Goal: Transaction & Acquisition: Purchase product/service

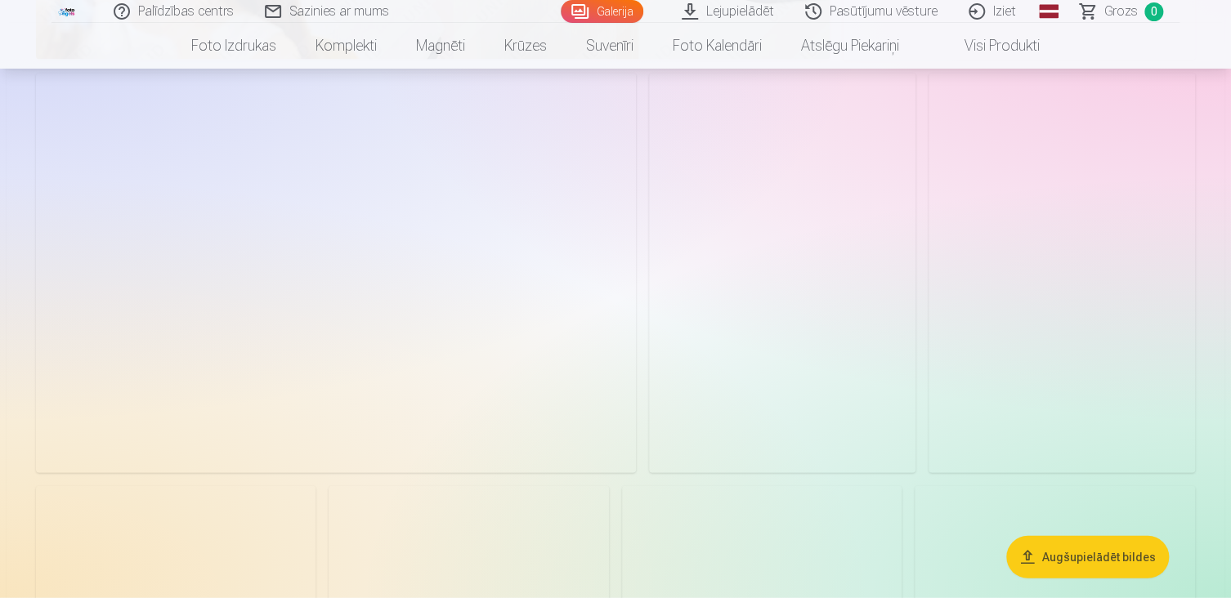
scroll to position [4904, 0]
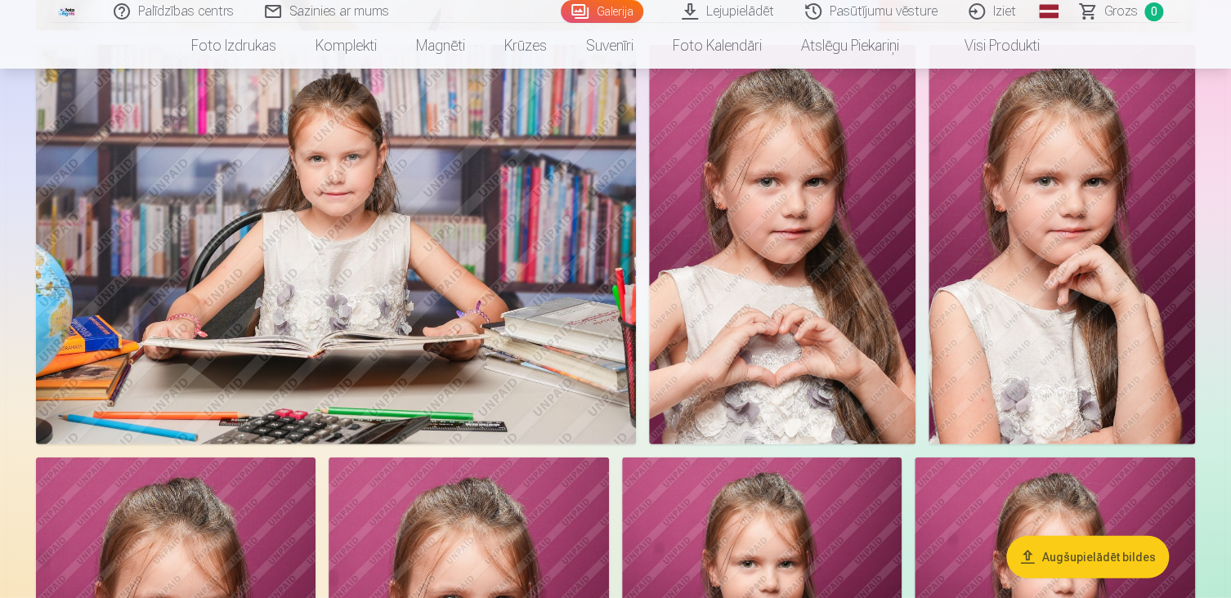
click at [991, 254] on img at bounding box center [1061, 245] width 266 height 400
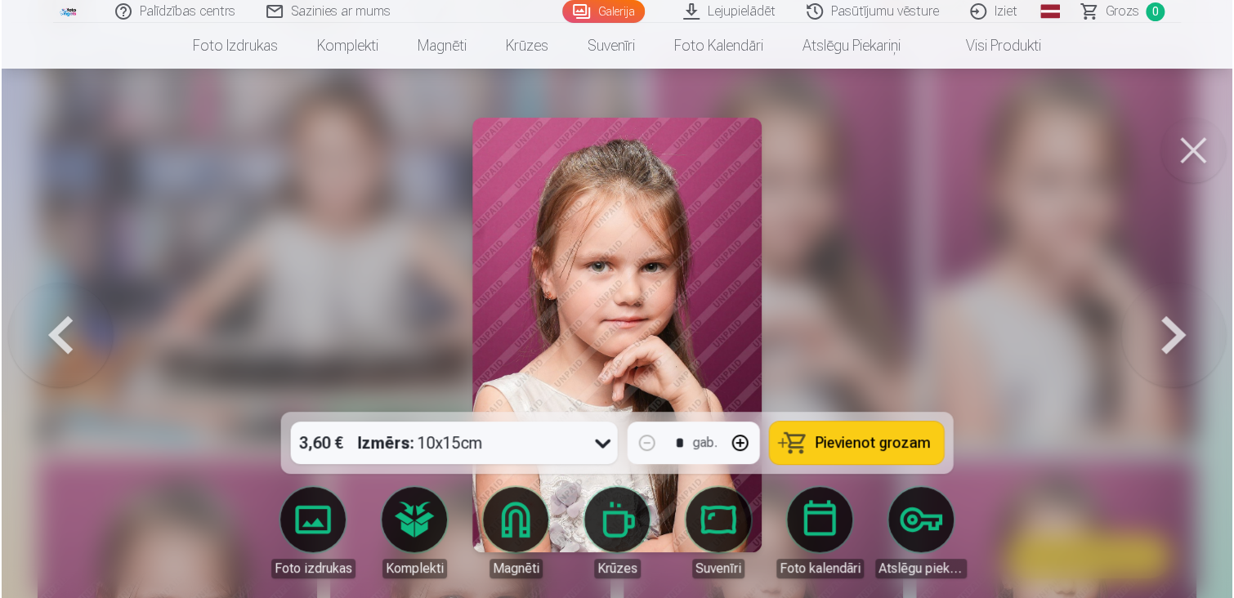
scroll to position [4917, 0]
click at [606, 447] on icon at bounding box center [603, 443] width 26 height 26
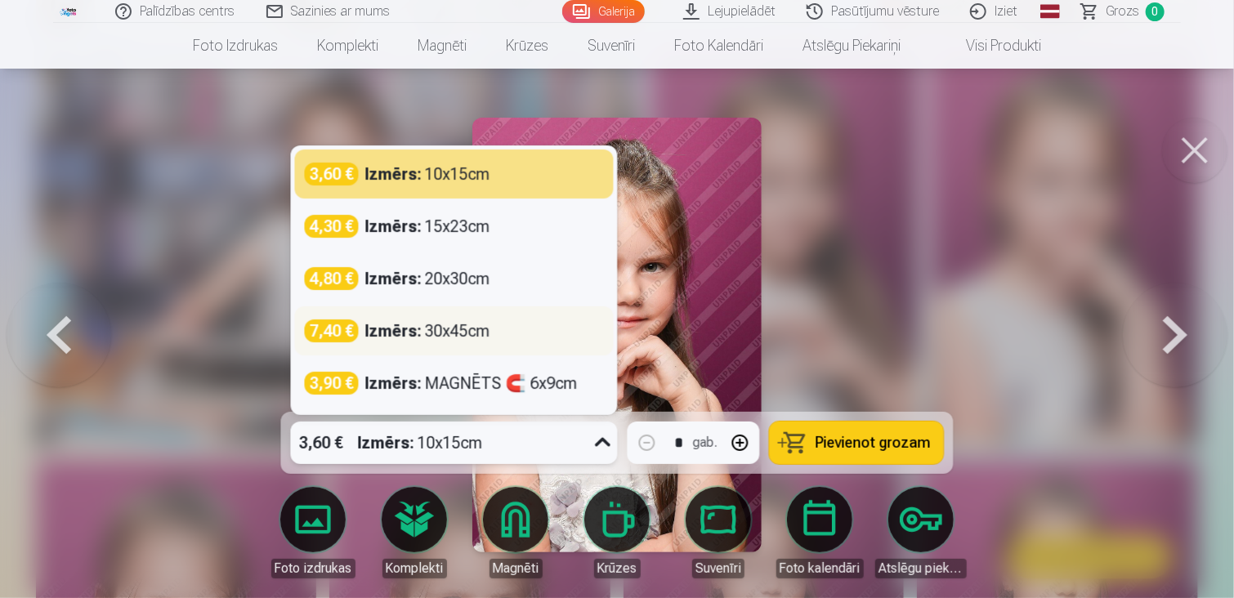
click at [452, 329] on div "Izmērs : 30x45cm" at bounding box center [427, 331] width 125 height 23
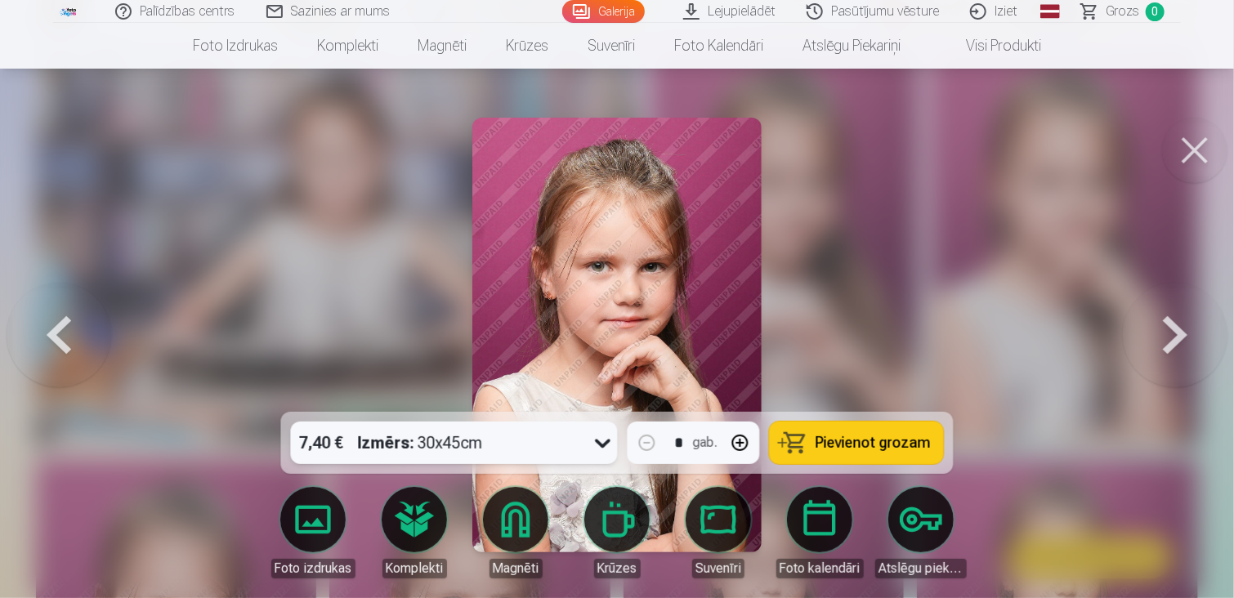
click at [874, 454] on button "Pievienot grozam" at bounding box center [857, 443] width 174 height 42
click at [1193, 146] on button at bounding box center [1194, 150] width 65 height 65
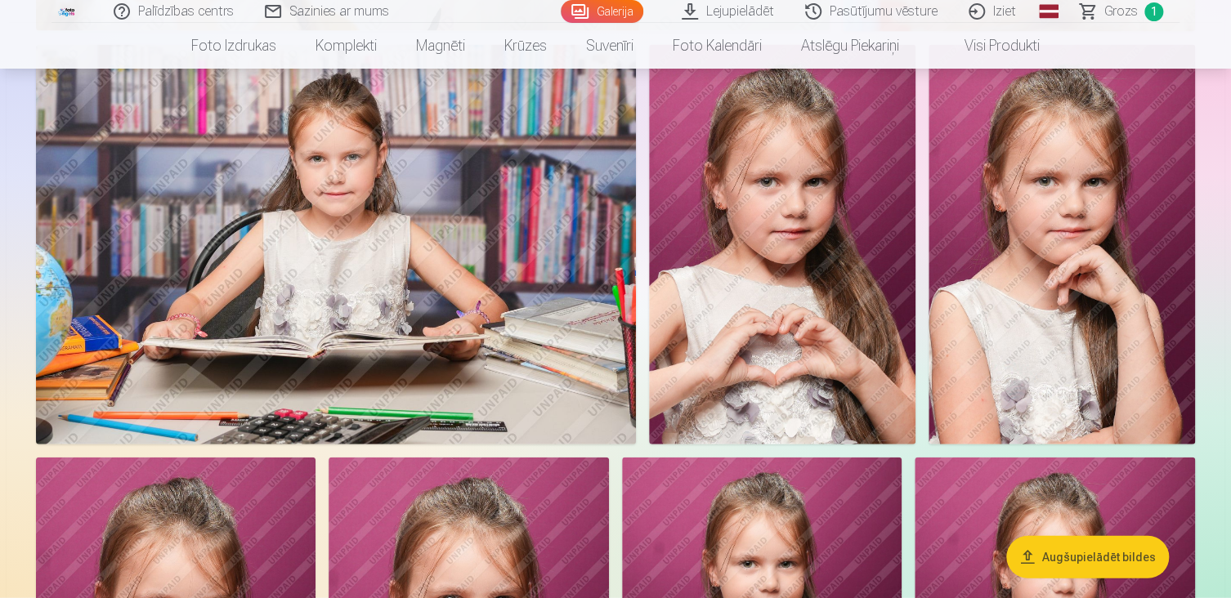
click at [1130, 14] on span "Grozs" at bounding box center [1121, 12] width 34 height 20
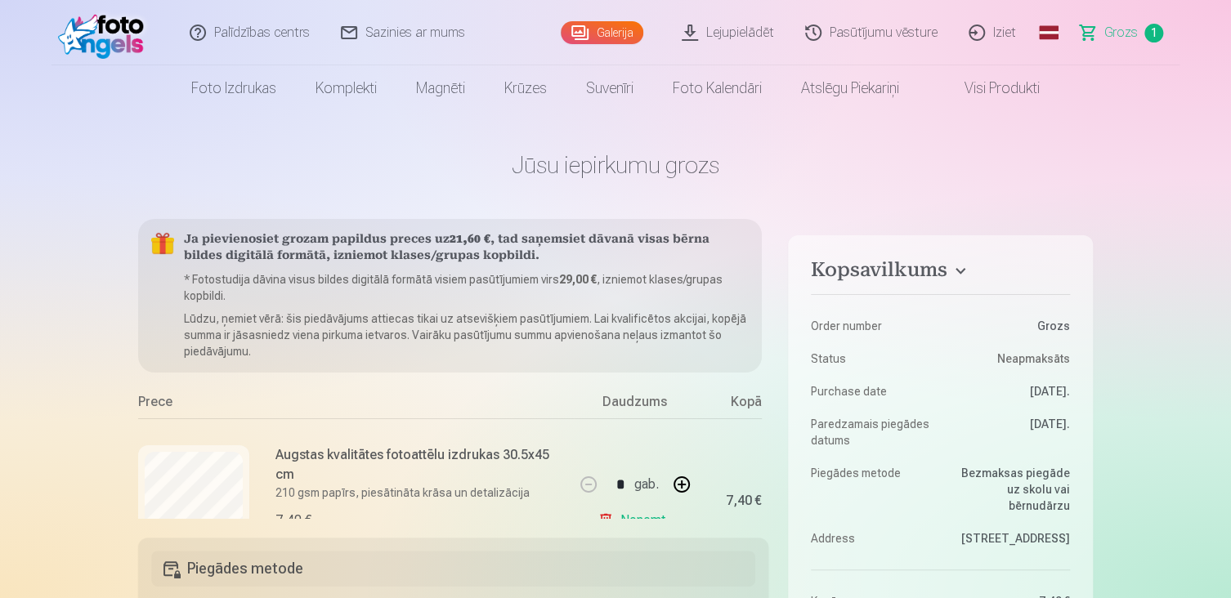
click at [680, 485] on button "button" at bounding box center [681, 484] width 39 height 39
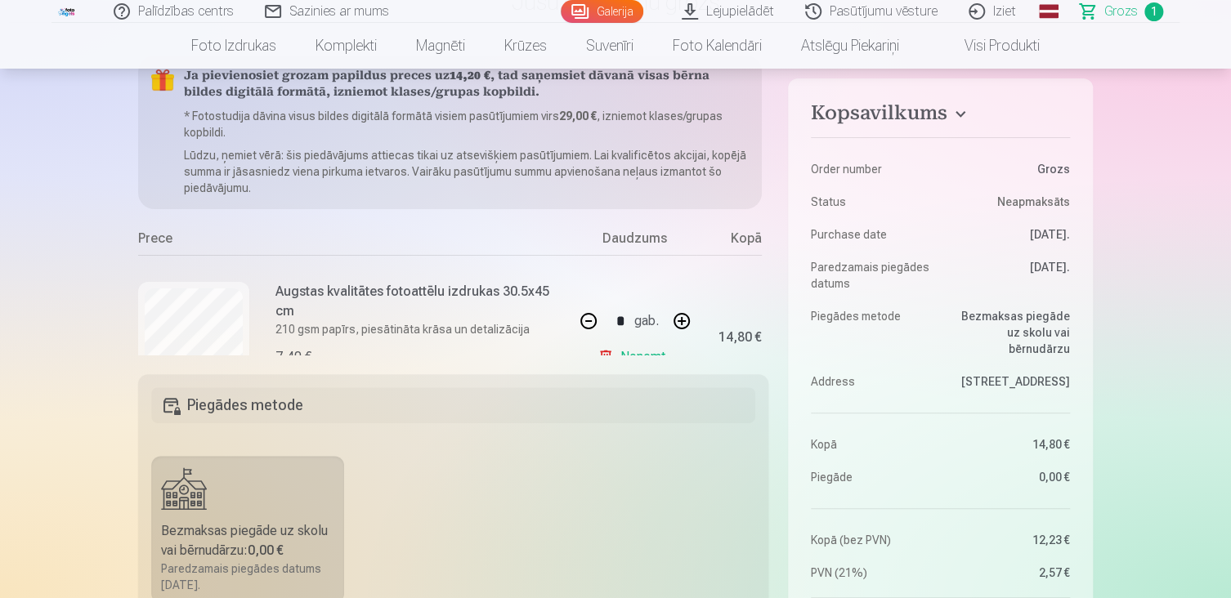
scroll to position [82, 0]
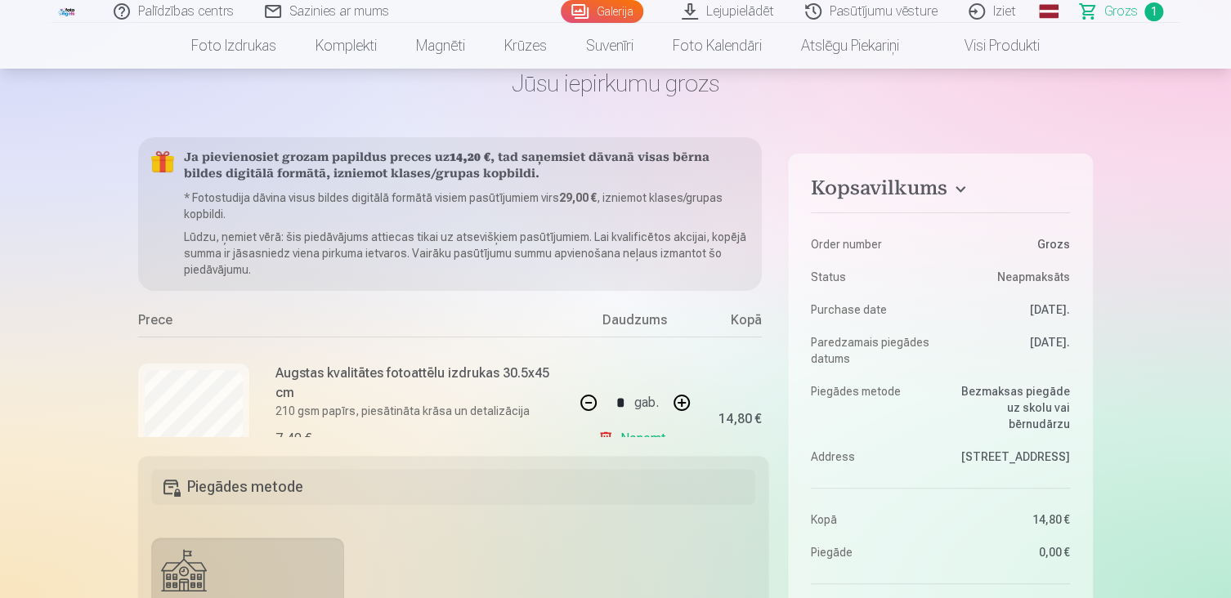
click at [582, 398] on button "button" at bounding box center [588, 402] width 39 height 39
type input "*"
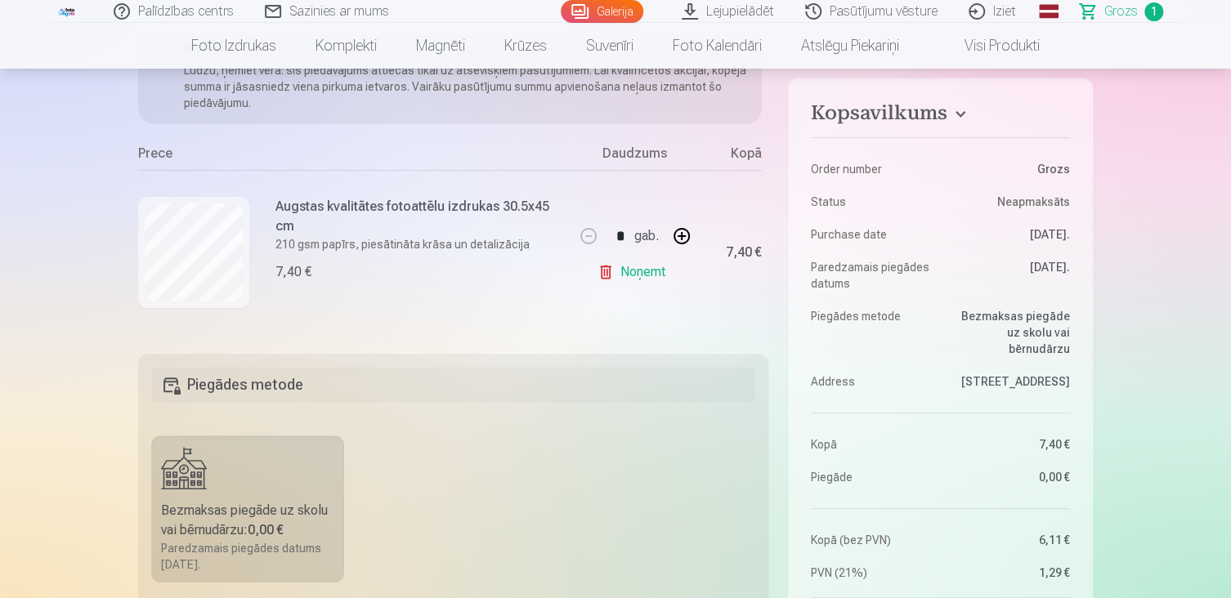
scroll to position [163, 0]
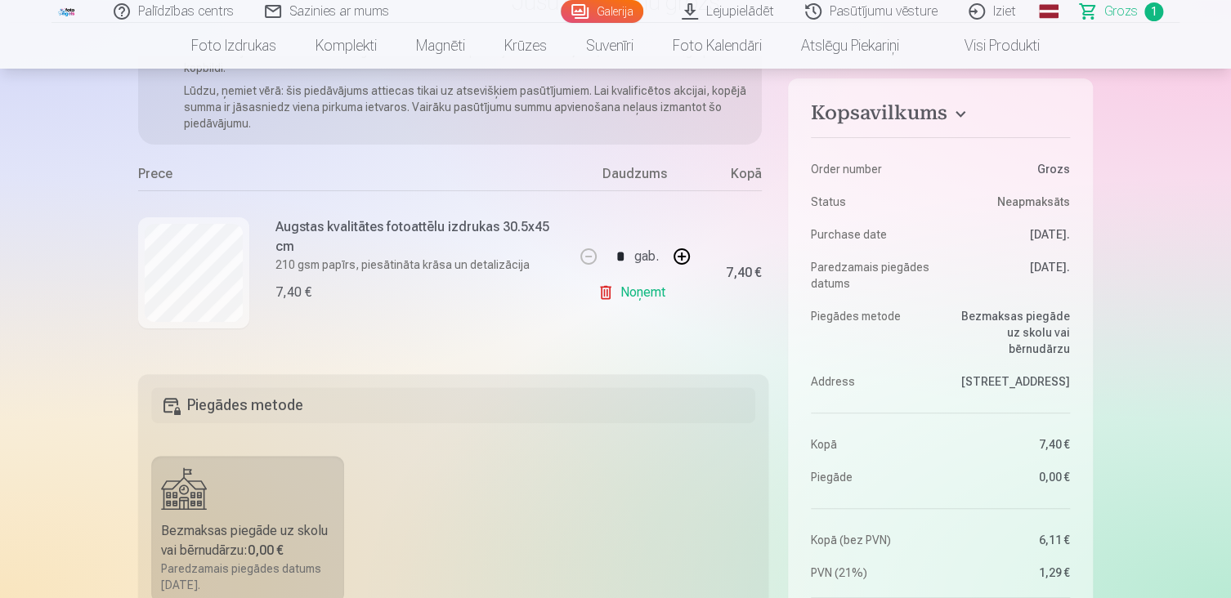
click at [634, 290] on link "Noņemt" at bounding box center [634, 292] width 74 height 33
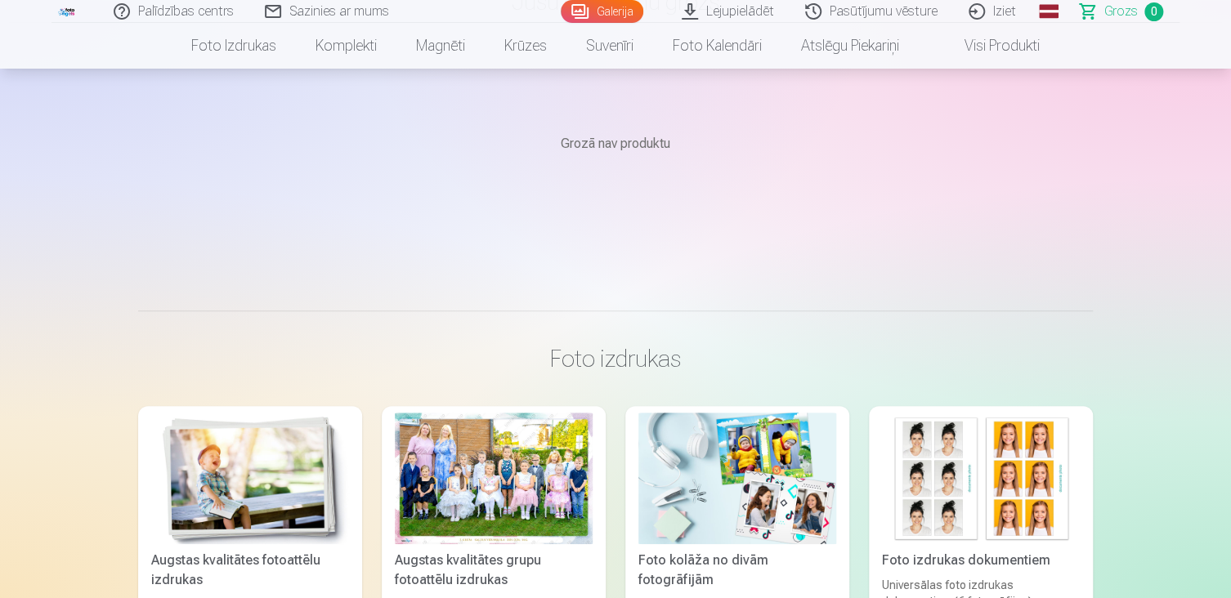
scroll to position [4698, 0]
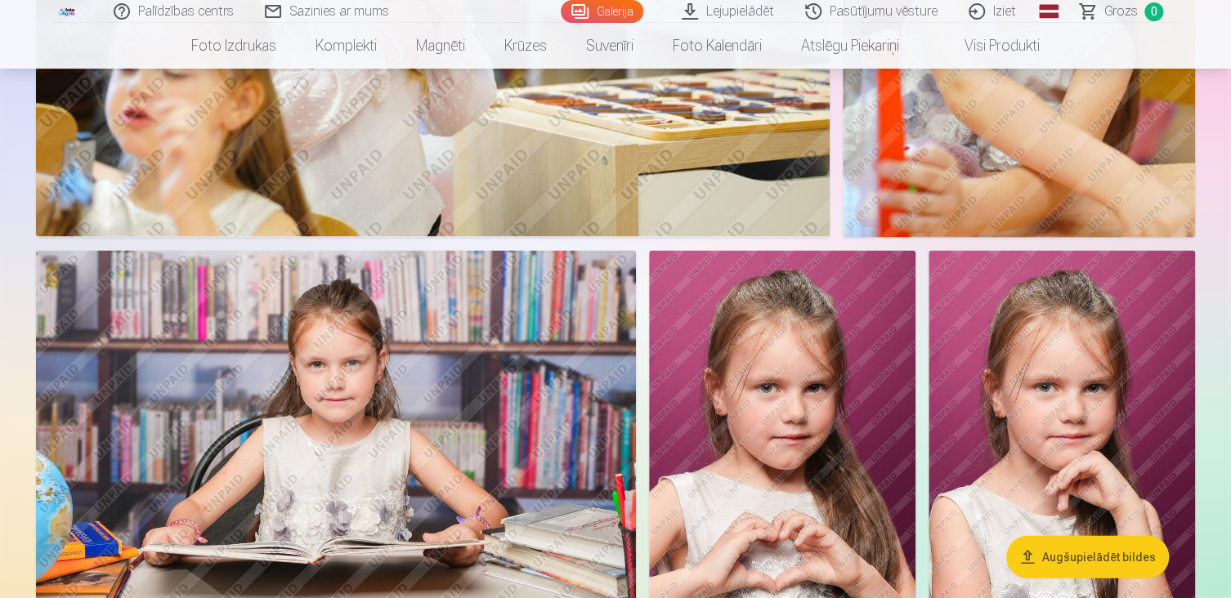
click at [1115, 352] on img at bounding box center [1061, 451] width 266 height 400
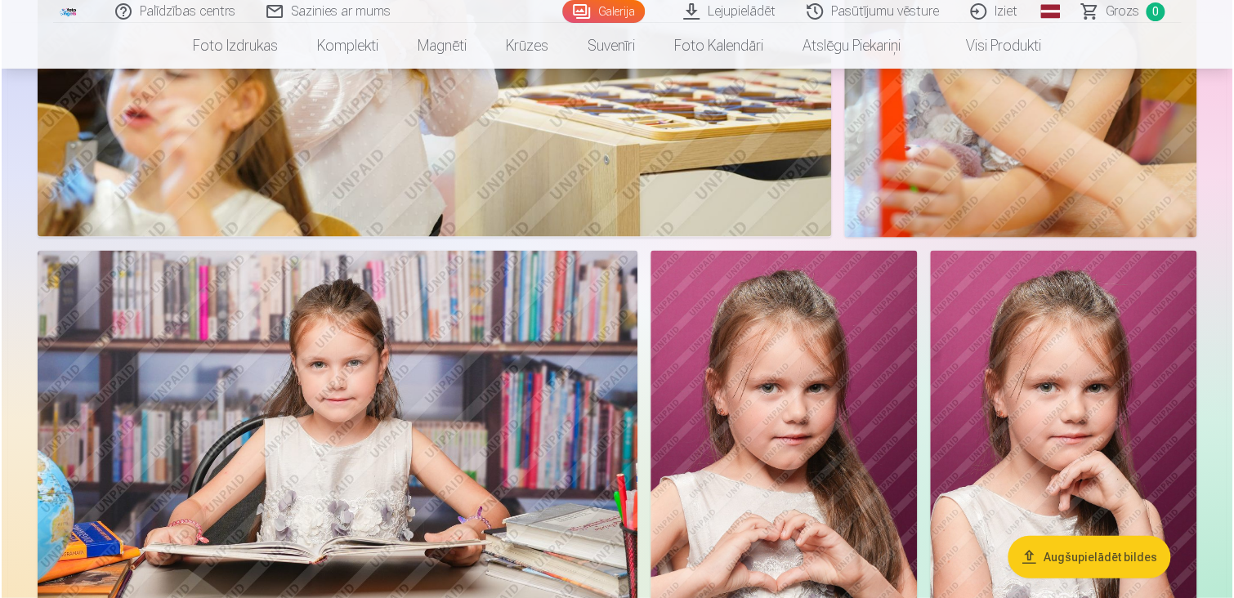
scroll to position [4711, 0]
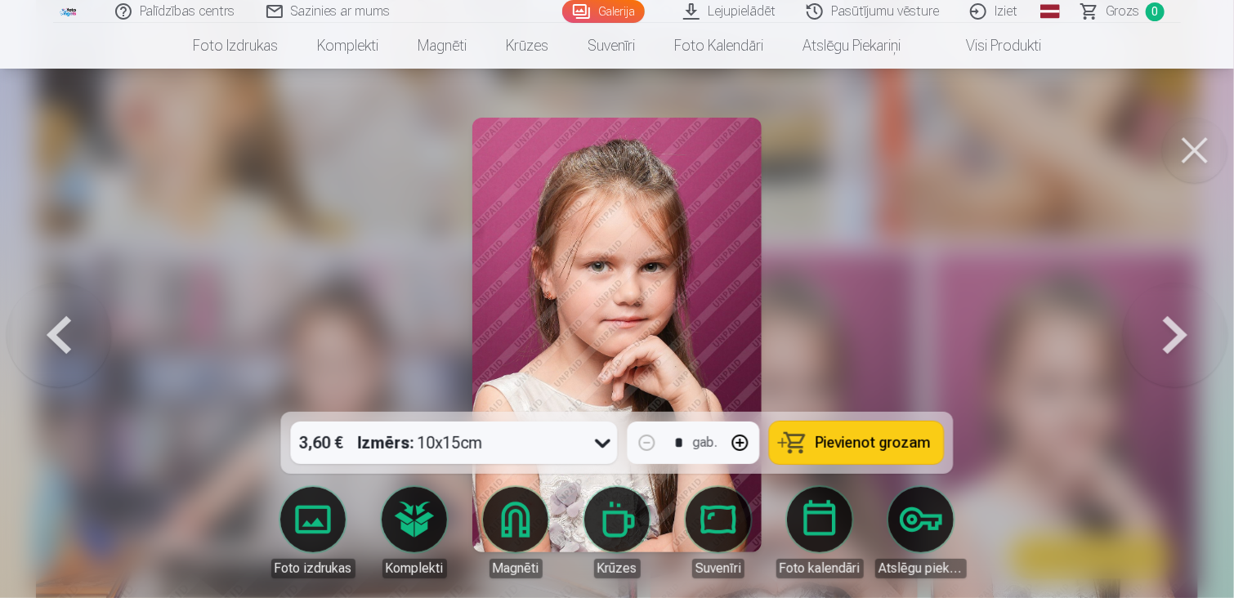
click at [606, 447] on icon at bounding box center [603, 443] width 26 height 26
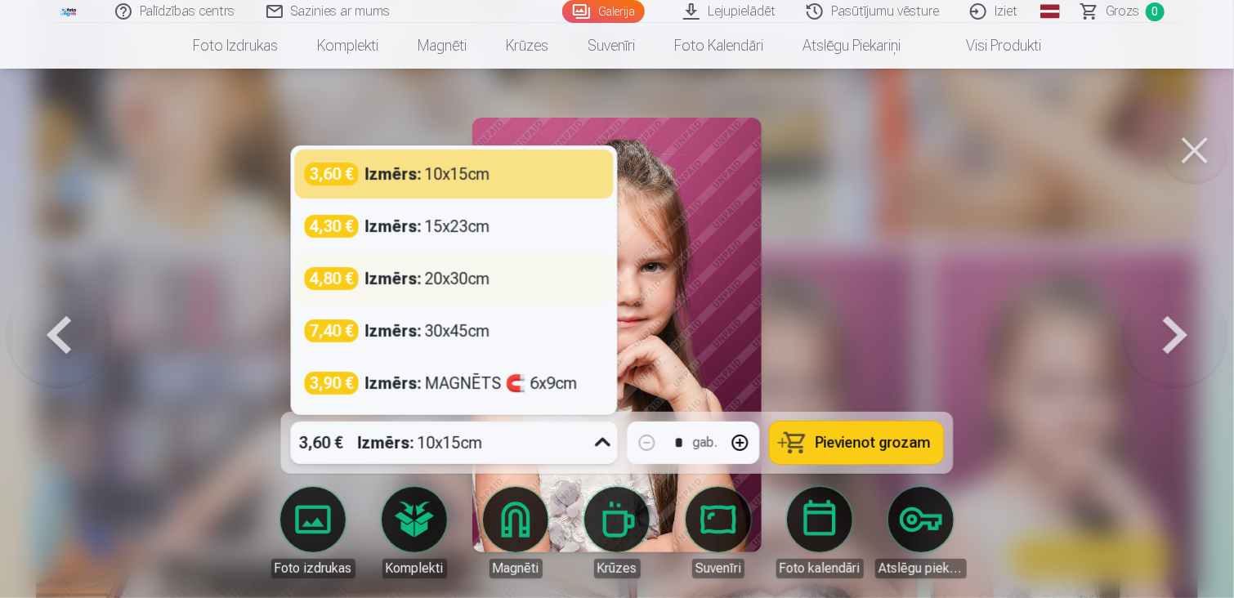
click at [467, 283] on div "Izmērs : 20x30cm" at bounding box center [427, 278] width 125 height 23
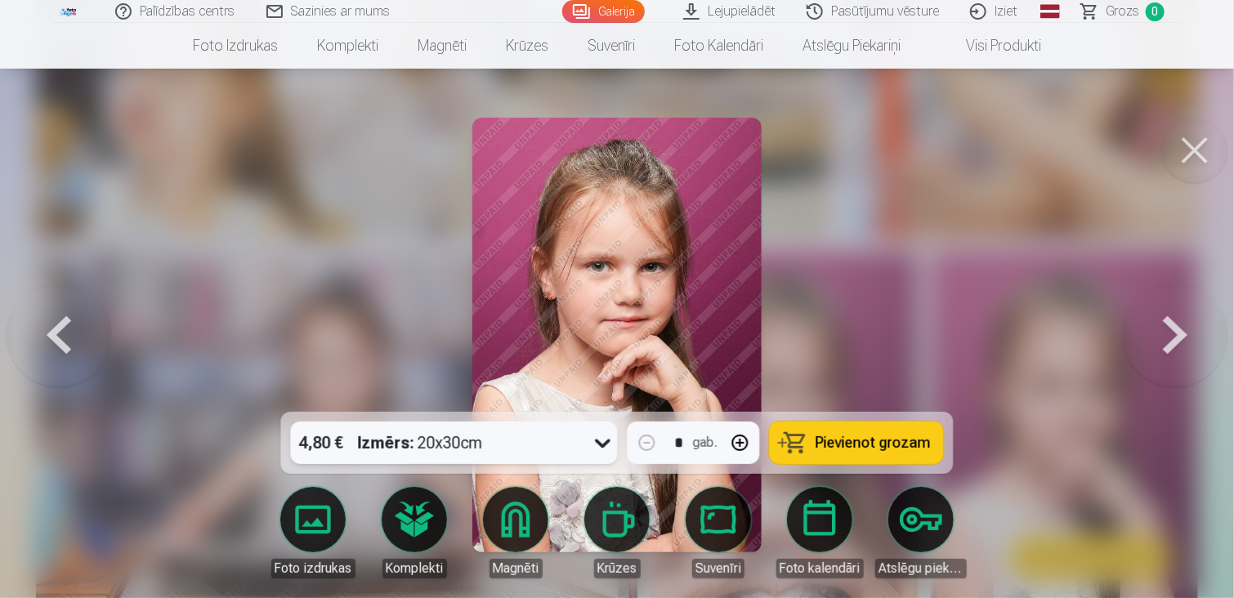
click at [850, 452] on button "Pievienot grozam" at bounding box center [857, 443] width 174 height 42
click at [1193, 153] on button at bounding box center [1194, 150] width 65 height 65
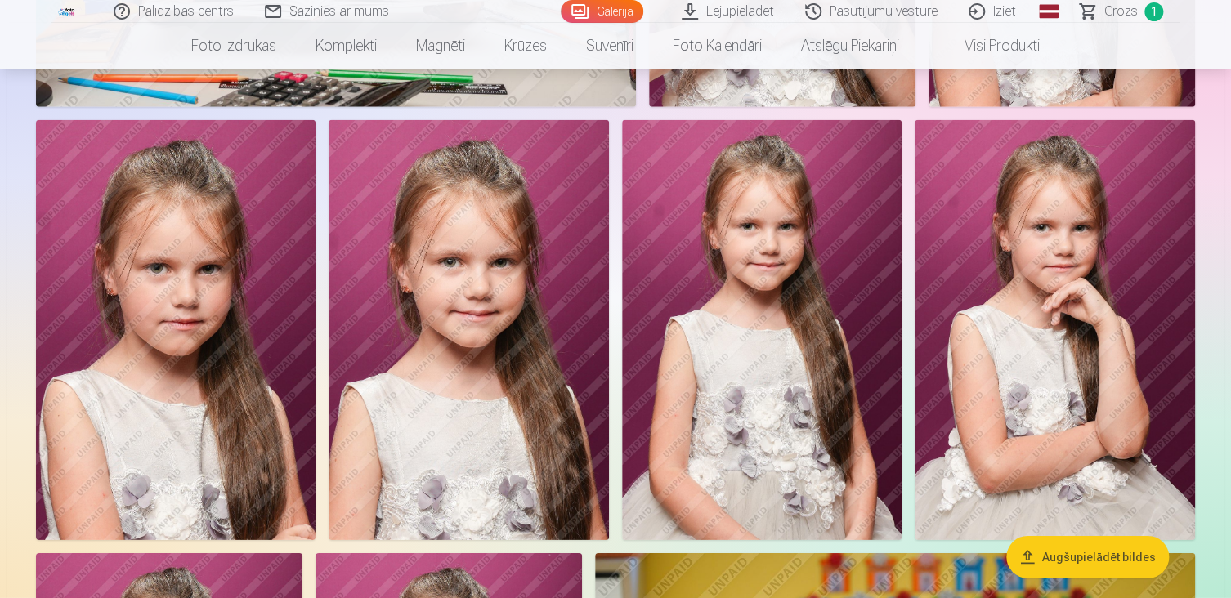
scroll to position [5270, 0]
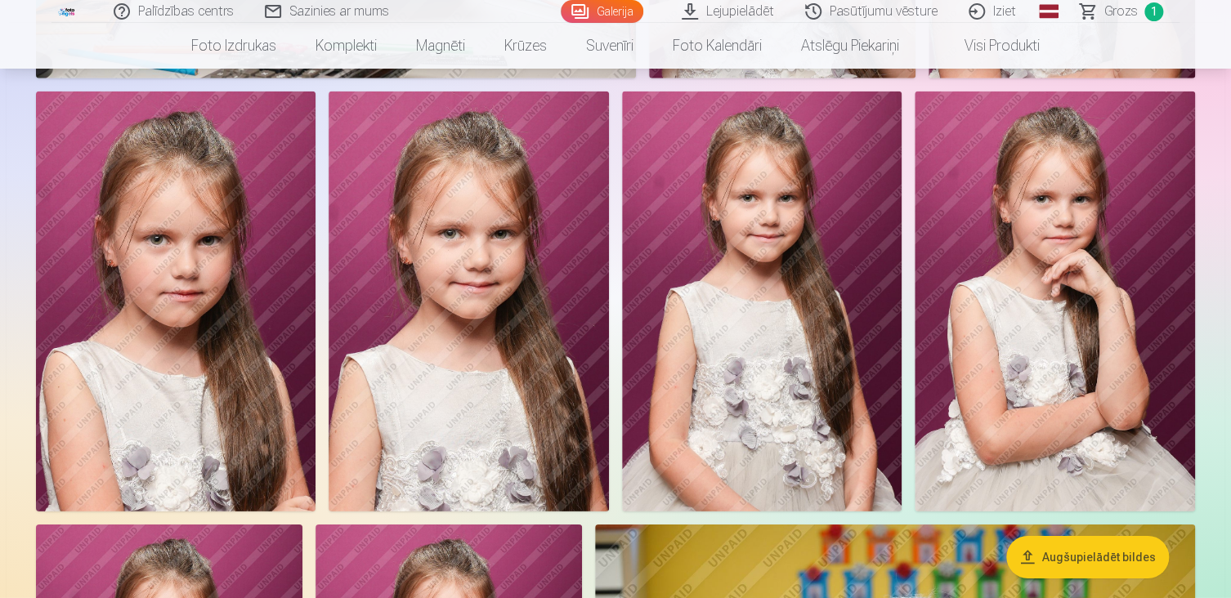
click at [1027, 340] on img at bounding box center [1055, 302] width 280 height 420
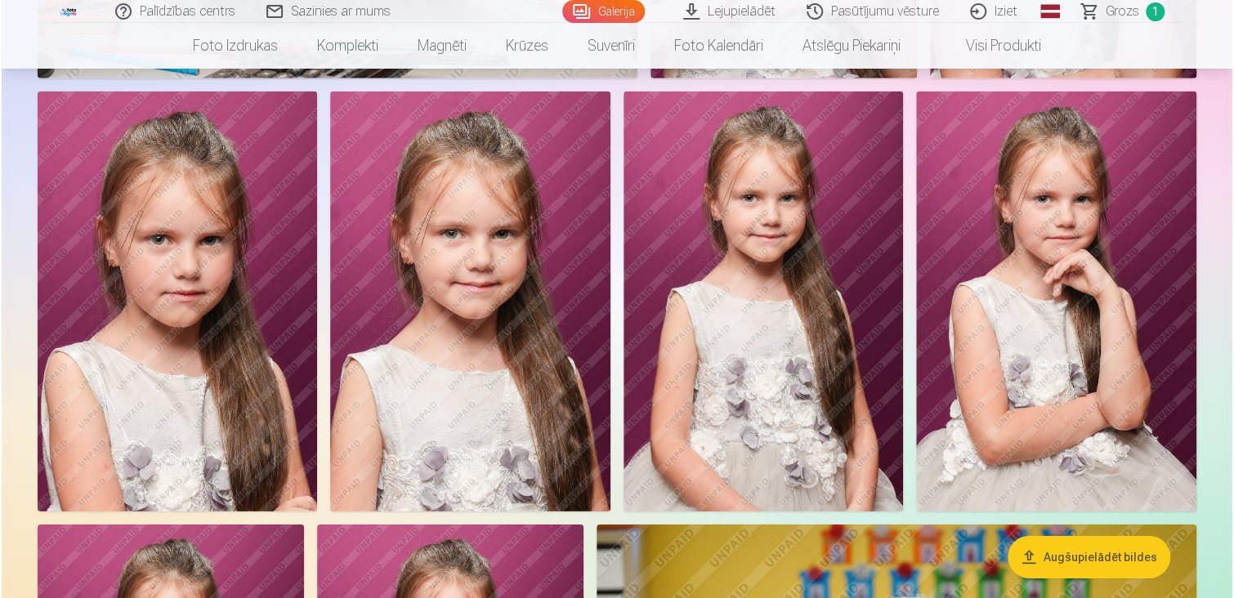
scroll to position [5285, 0]
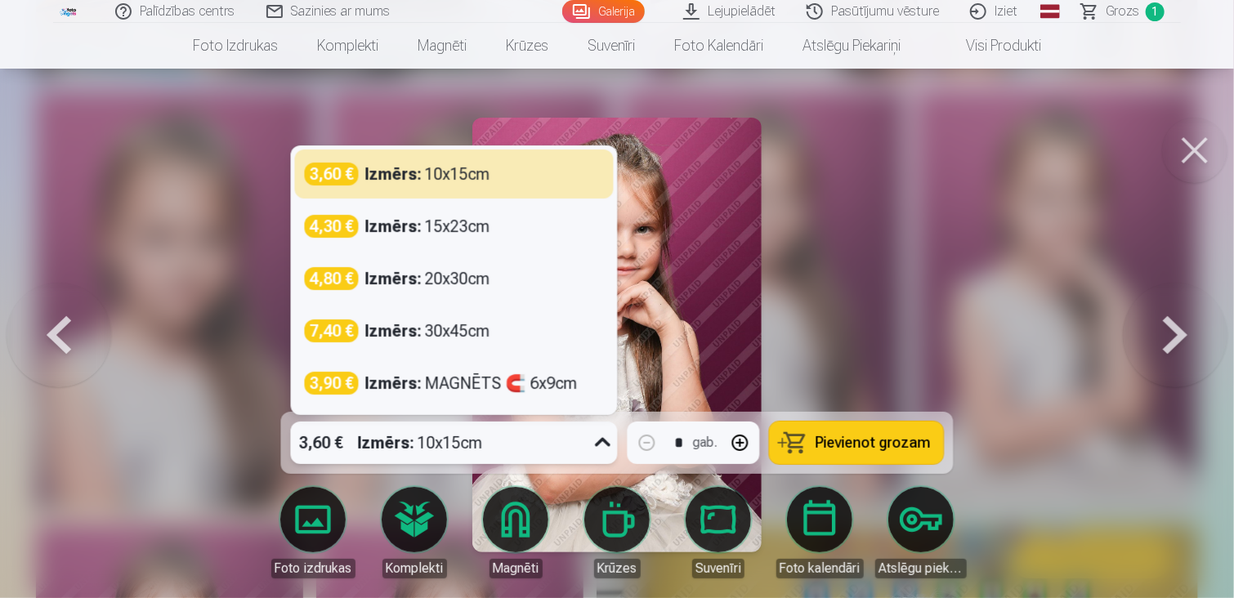
click at [591, 438] on icon at bounding box center [603, 443] width 26 height 26
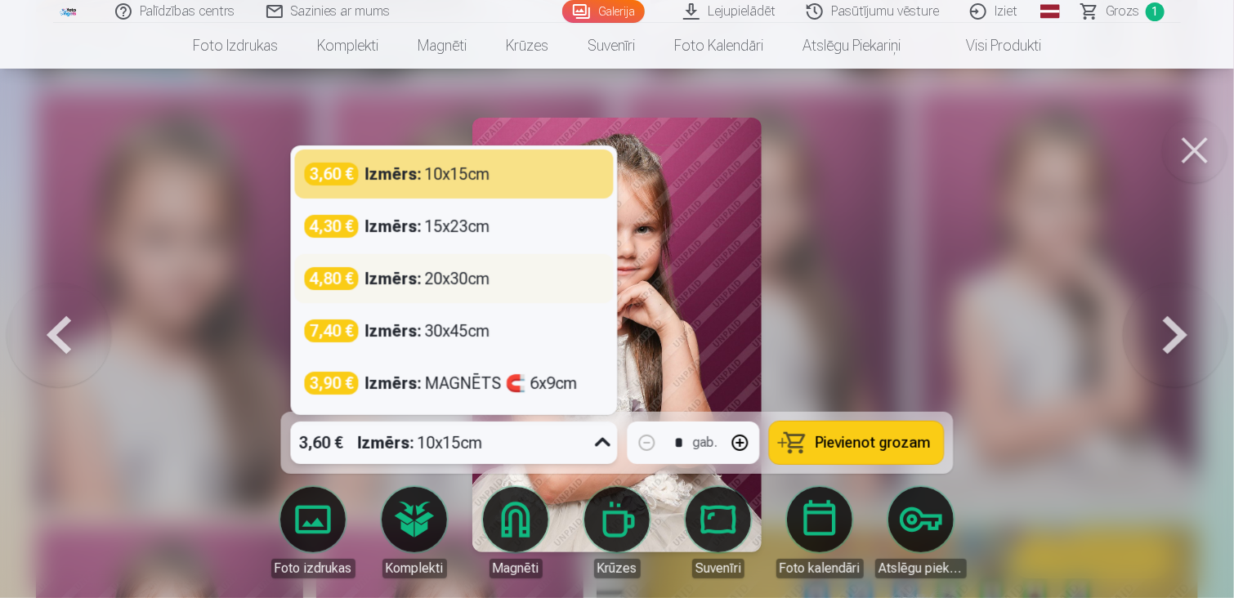
click at [426, 283] on div "Izmērs : 20x30cm" at bounding box center [427, 278] width 125 height 23
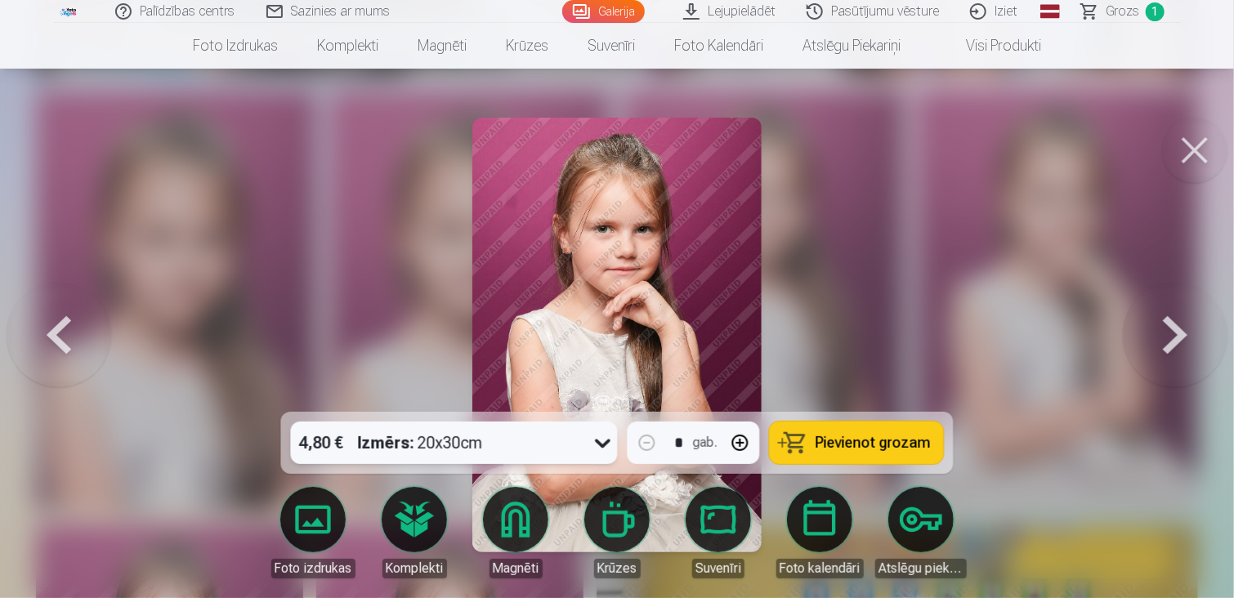
click at [875, 445] on span "Pievienot grozam" at bounding box center [873, 443] width 115 height 15
click at [1196, 159] on button at bounding box center [1194, 150] width 65 height 65
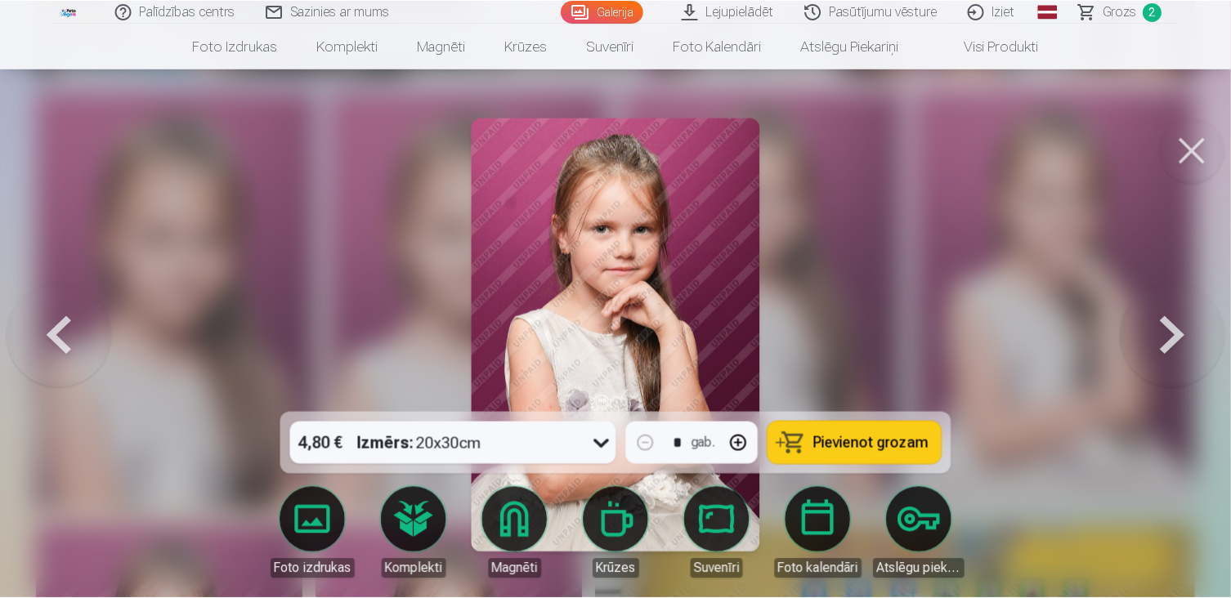
scroll to position [5270, 0]
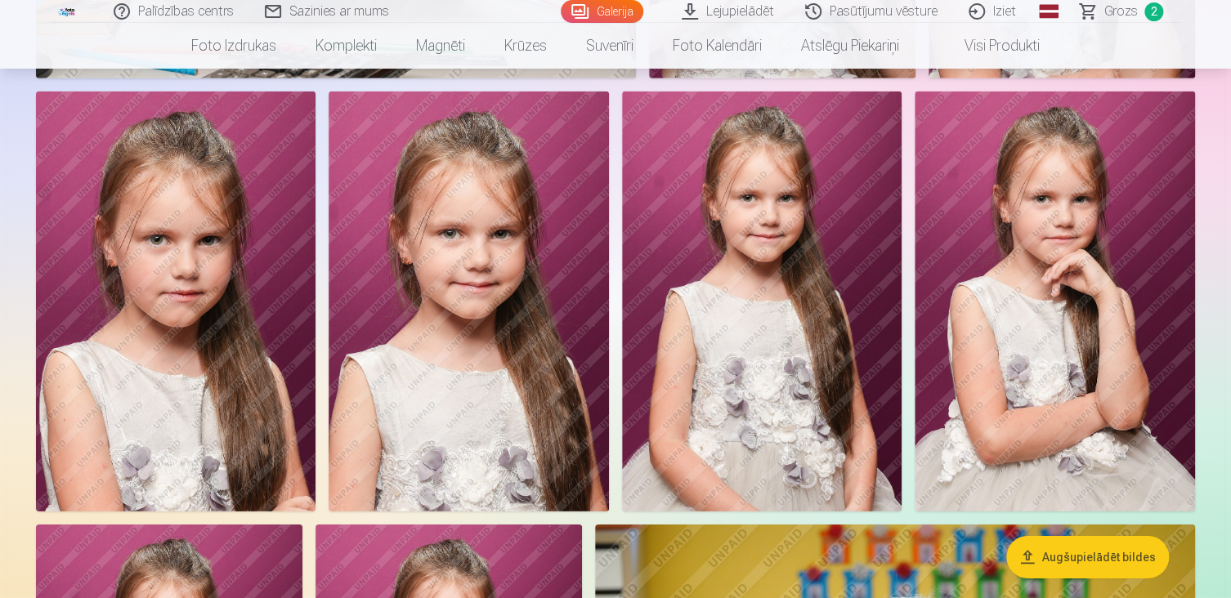
click at [1116, 6] on span "Grozs" at bounding box center [1121, 12] width 34 height 20
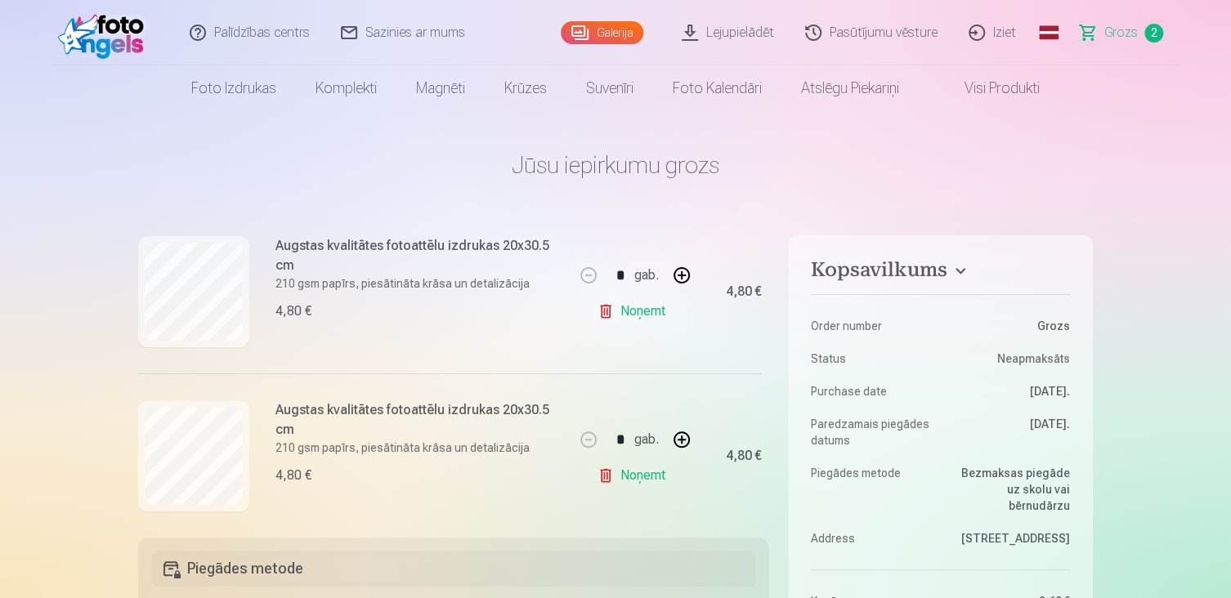
scroll to position [232, 0]
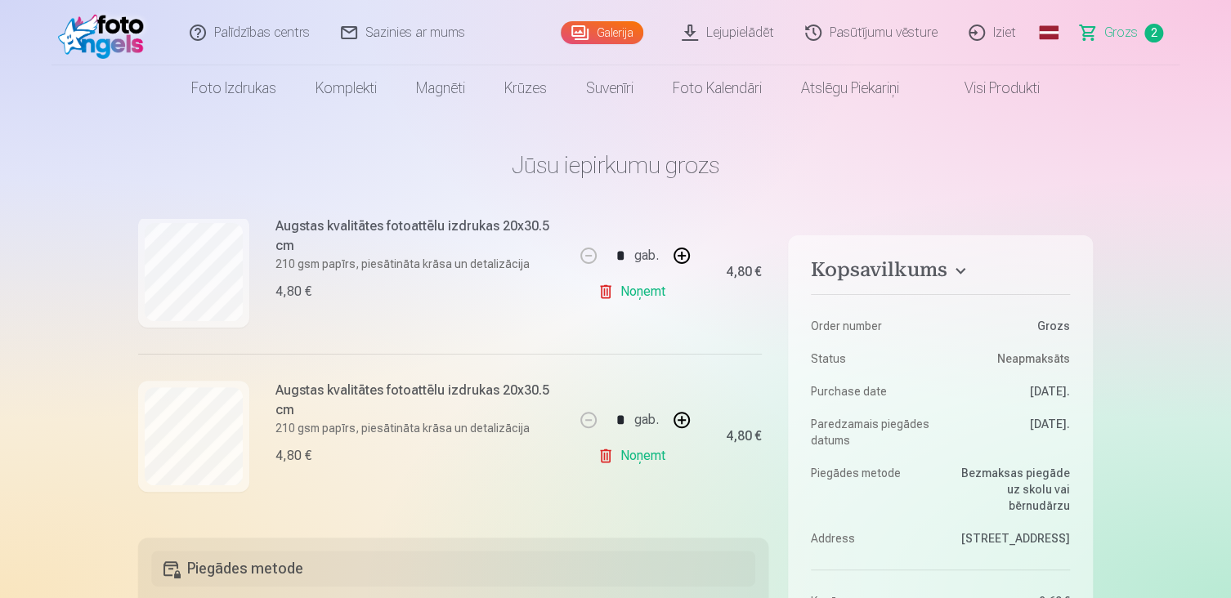
click at [644, 290] on link "Noņemt" at bounding box center [634, 291] width 74 height 33
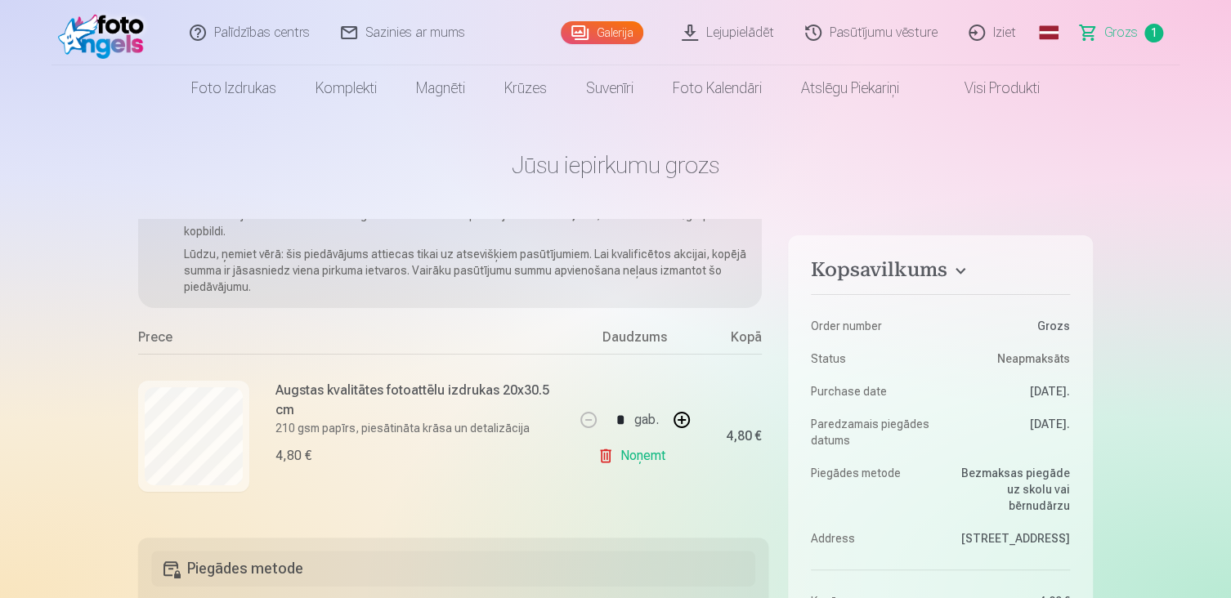
scroll to position [68, 0]
click at [673, 418] on button "button" at bounding box center [681, 419] width 39 height 39
type input "*"
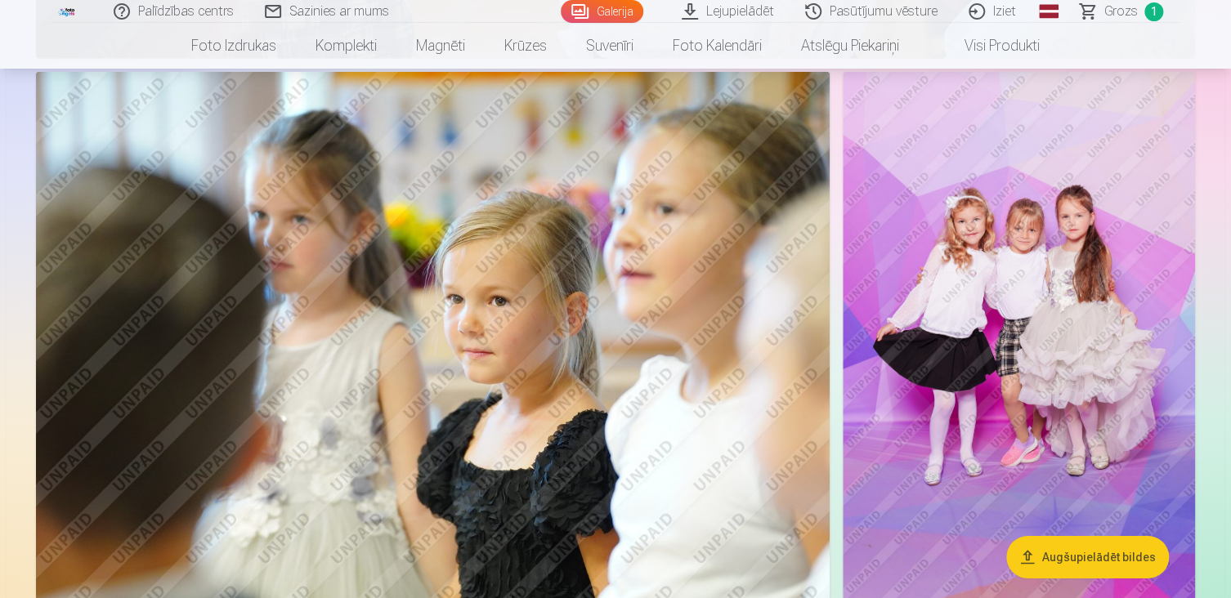
scroll to position [2491, 0]
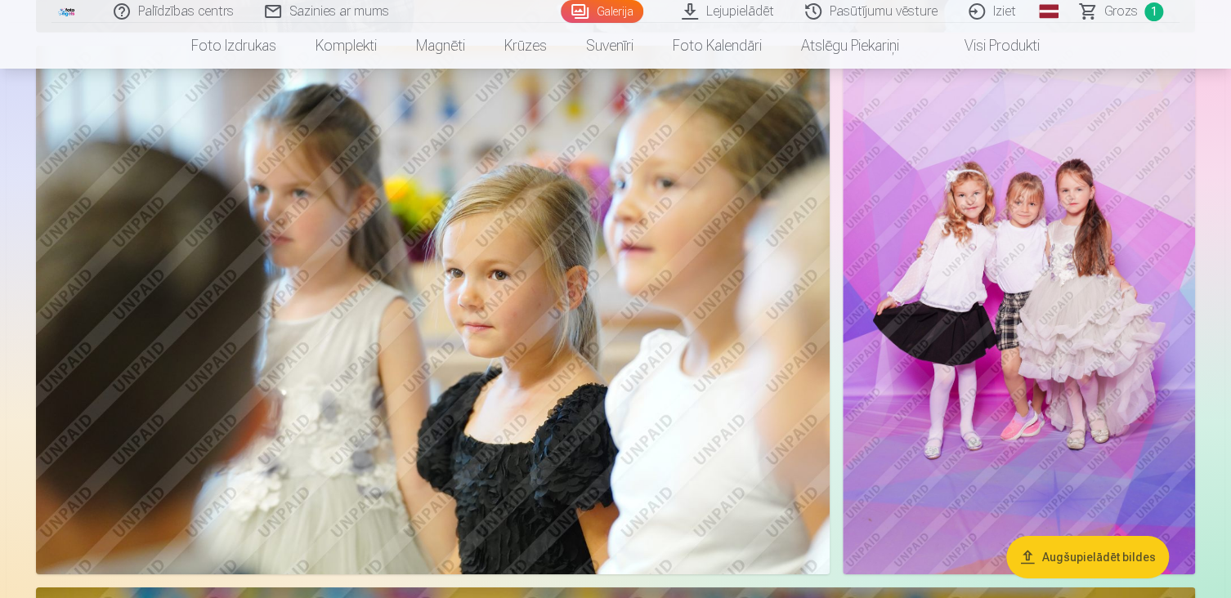
click at [1098, 263] on img at bounding box center [1019, 310] width 352 height 529
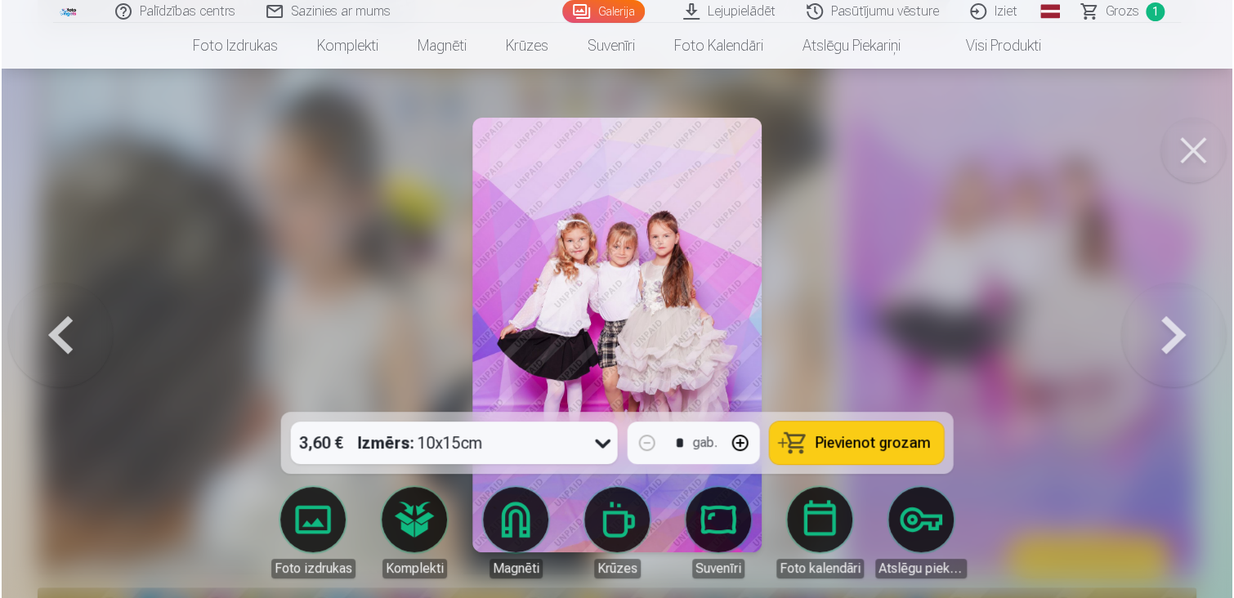
scroll to position [2496, 0]
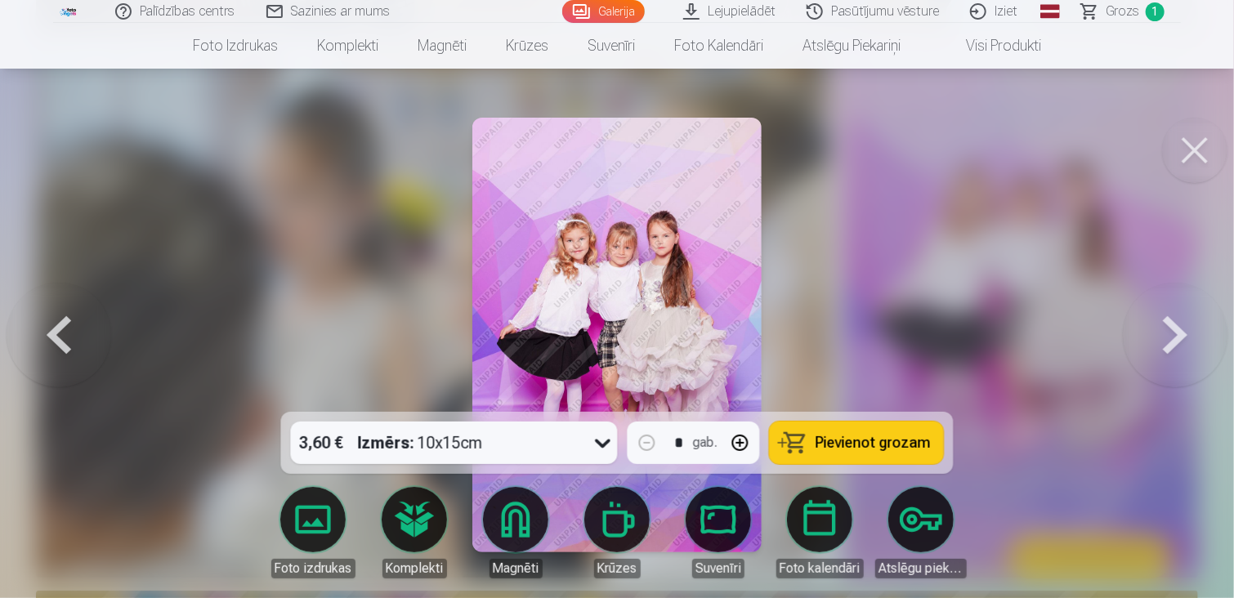
click at [856, 436] on span "Pievienot grozam" at bounding box center [873, 443] width 115 height 15
click at [1179, 164] on button at bounding box center [1194, 150] width 65 height 65
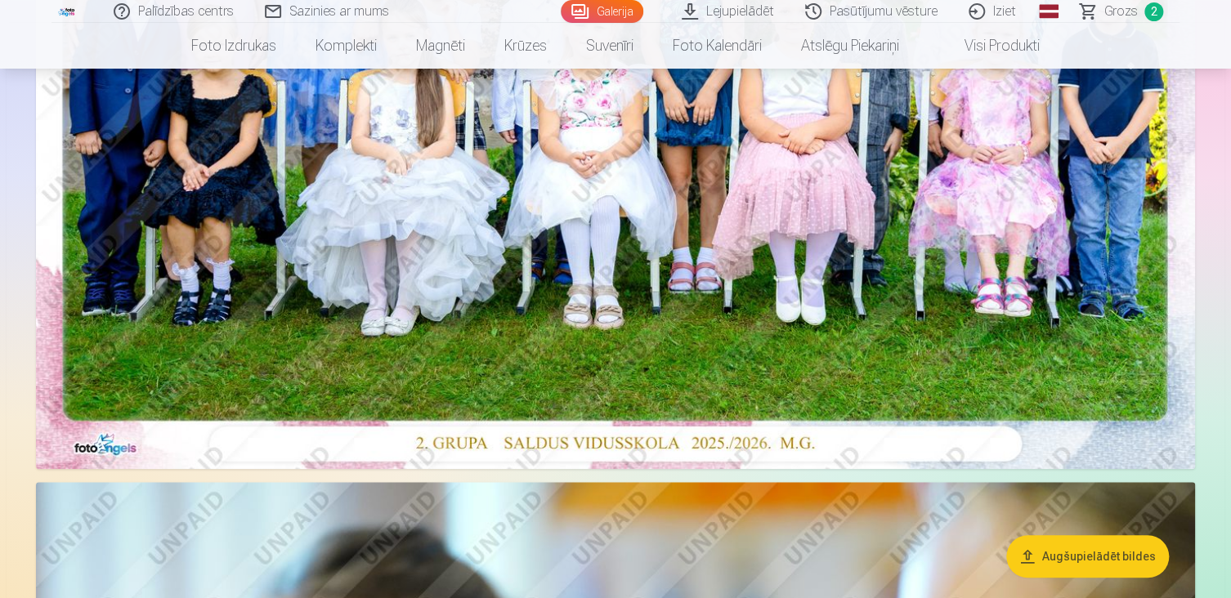
scroll to position [530, 0]
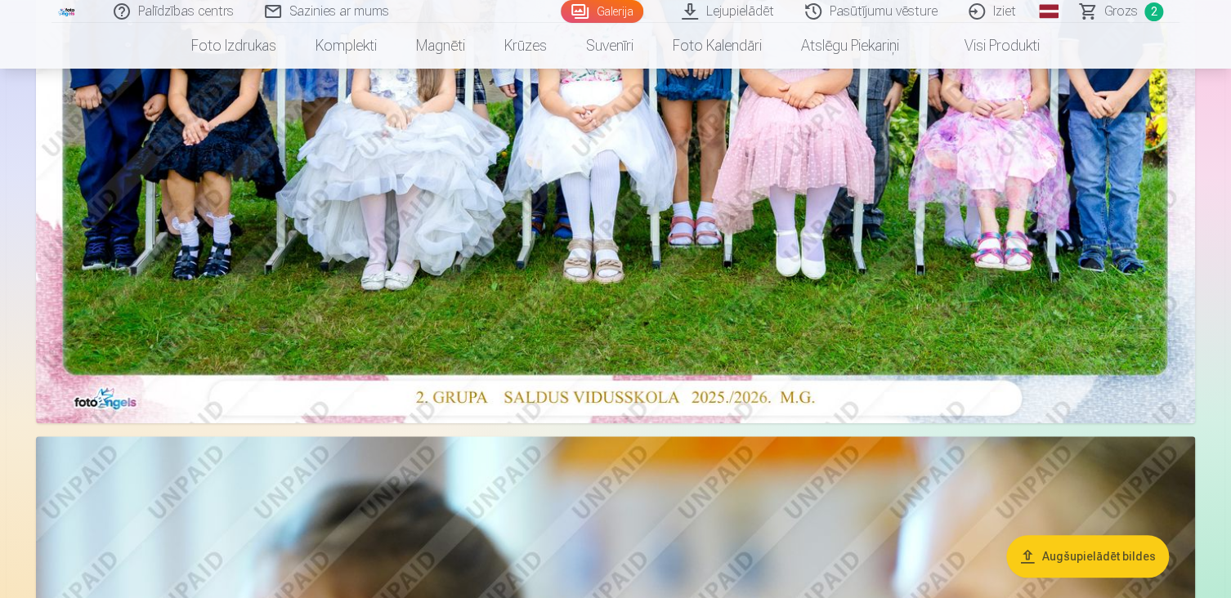
click at [1111, 10] on span "Grozs" at bounding box center [1121, 12] width 34 height 20
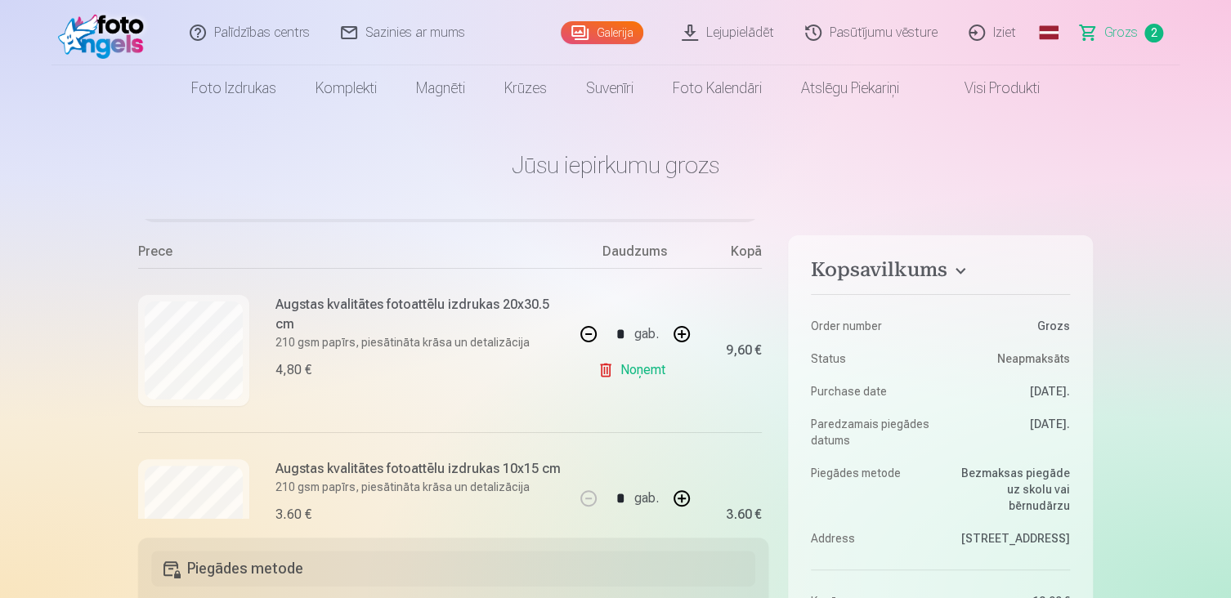
scroll to position [150, 0]
click at [106, 39] on img at bounding box center [105, 33] width 94 height 52
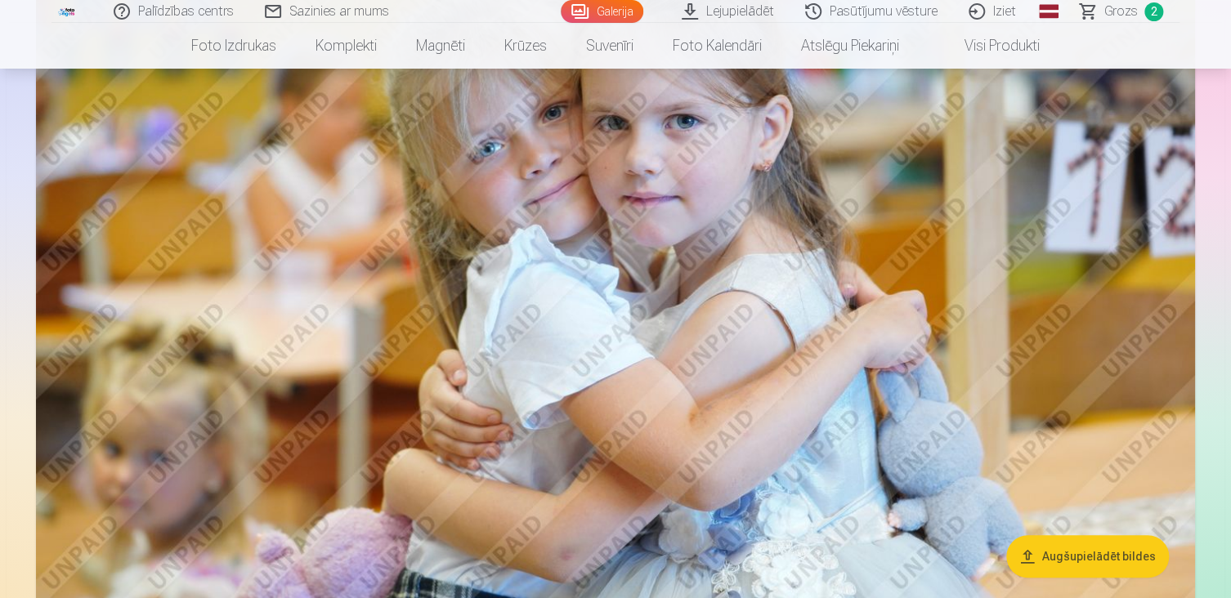
scroll to position [9644, 0]
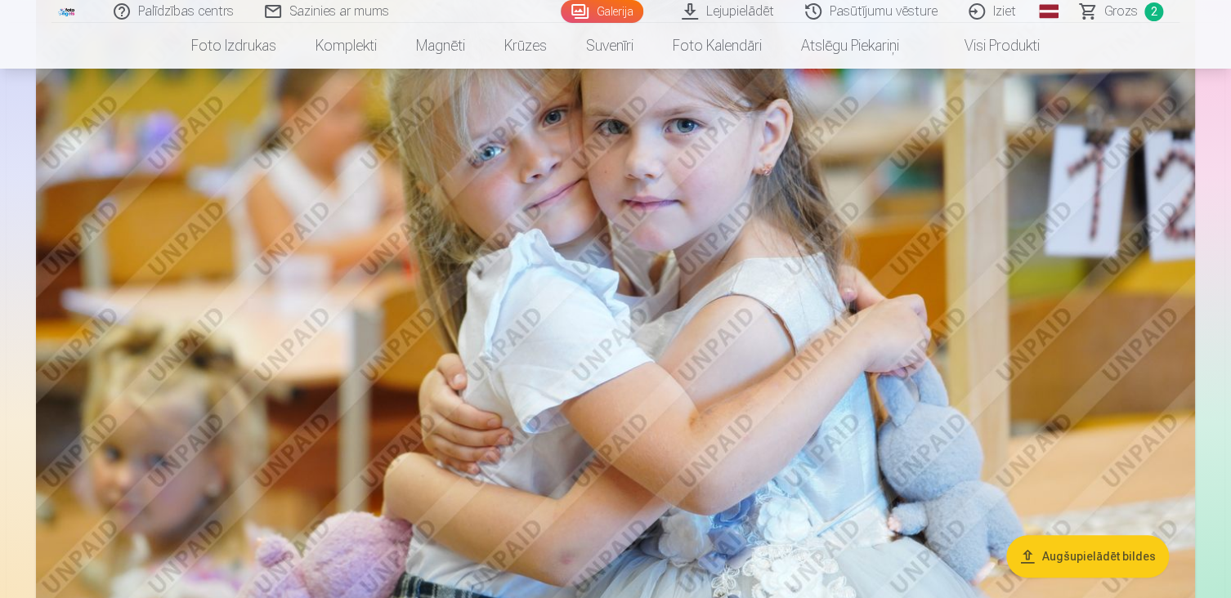
click at [964, 357] on img at bounding box center [615, 261] width 1159 height 772
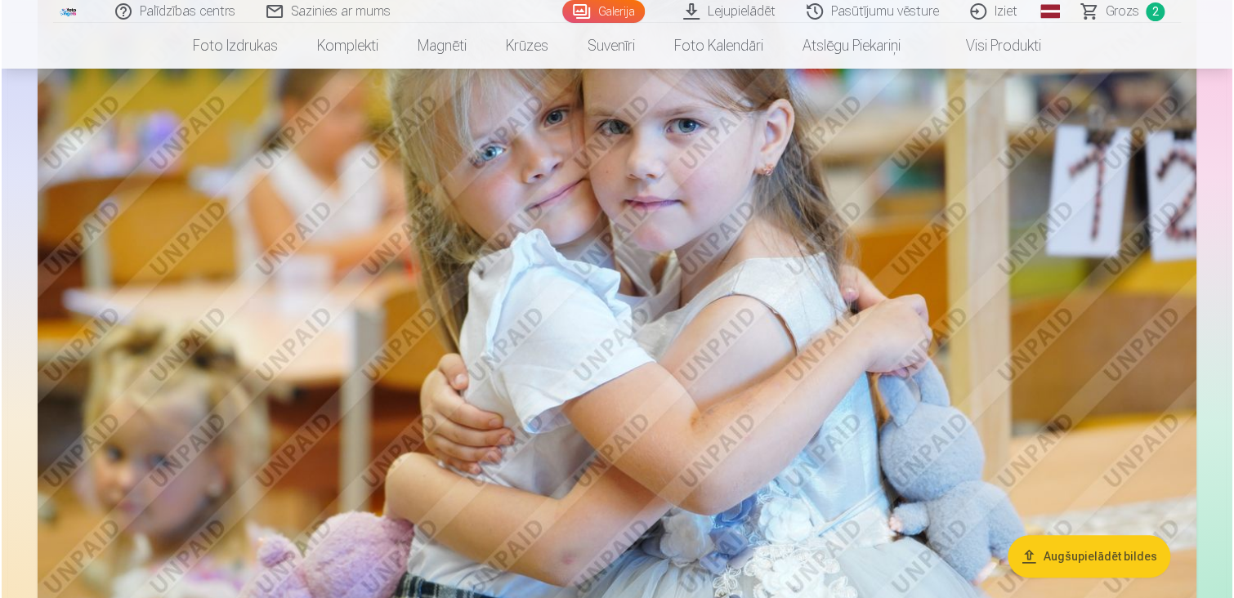
scroll to position [9675, 0]
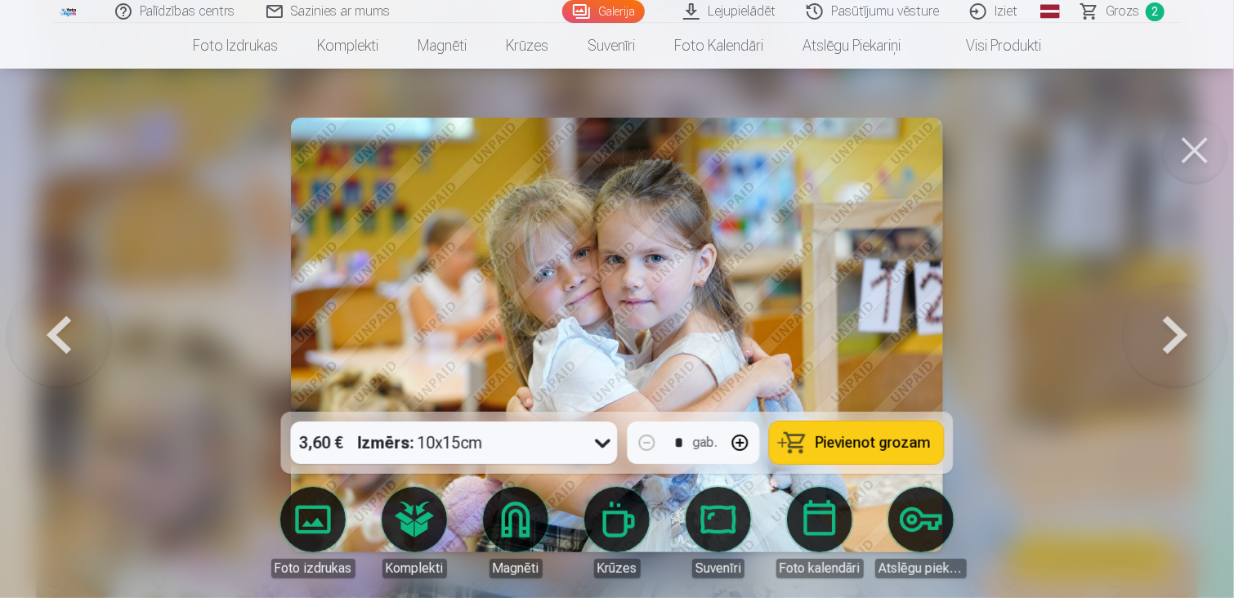
click at [876, 458] on button "Pievienot grozam" at bounding box center [857, 443] width 174 height 42
click at [1119, 15] on span "Grozs" at bounding box center [1123, 12] width 34 height 20
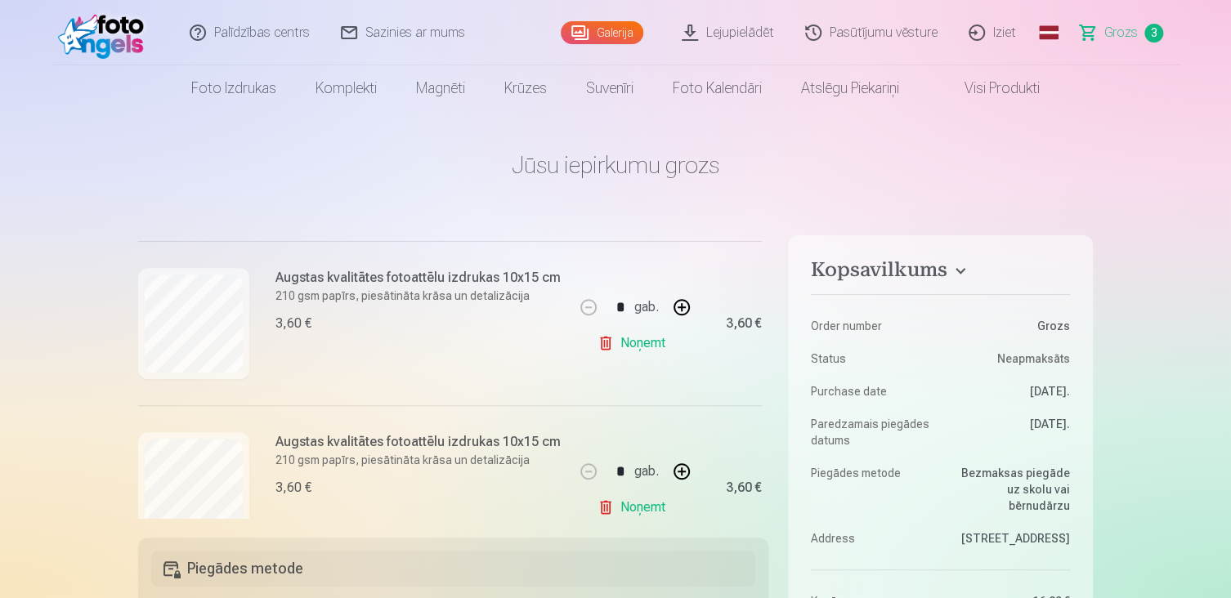
scroll to position [396, 0]
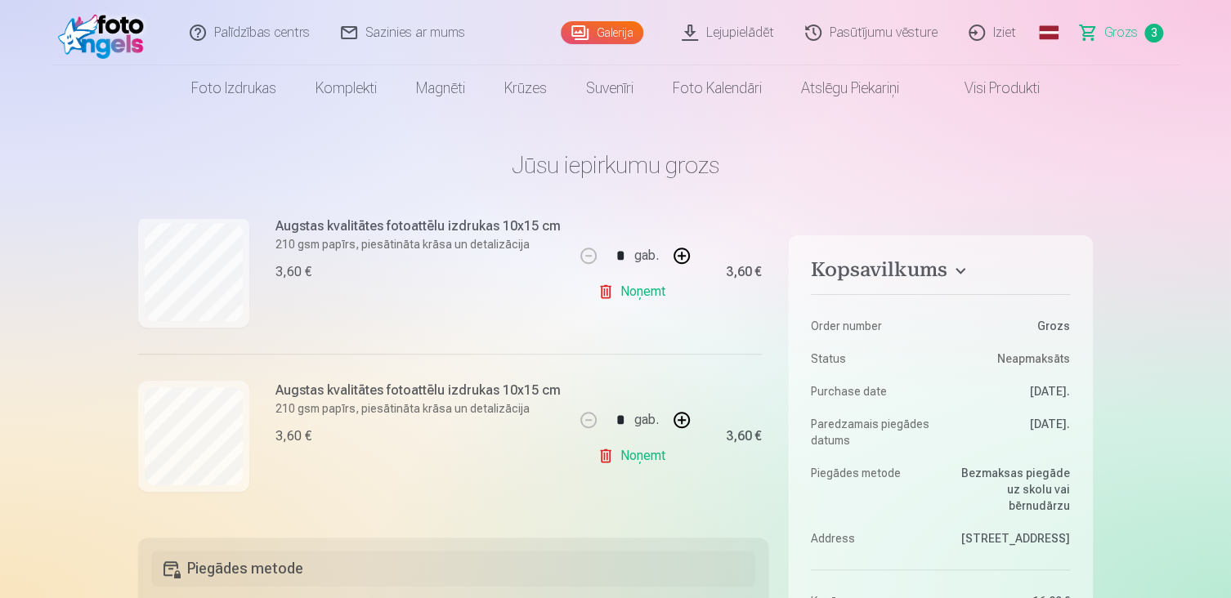
click at [643, 293] on link "Noņemt" at bounding box center [634, 291] width 74 height 33
click at [635, 452] on link "Noņemt" at bounding box center [634, 456] width 74 height 33
